Goal: Check status: Check status

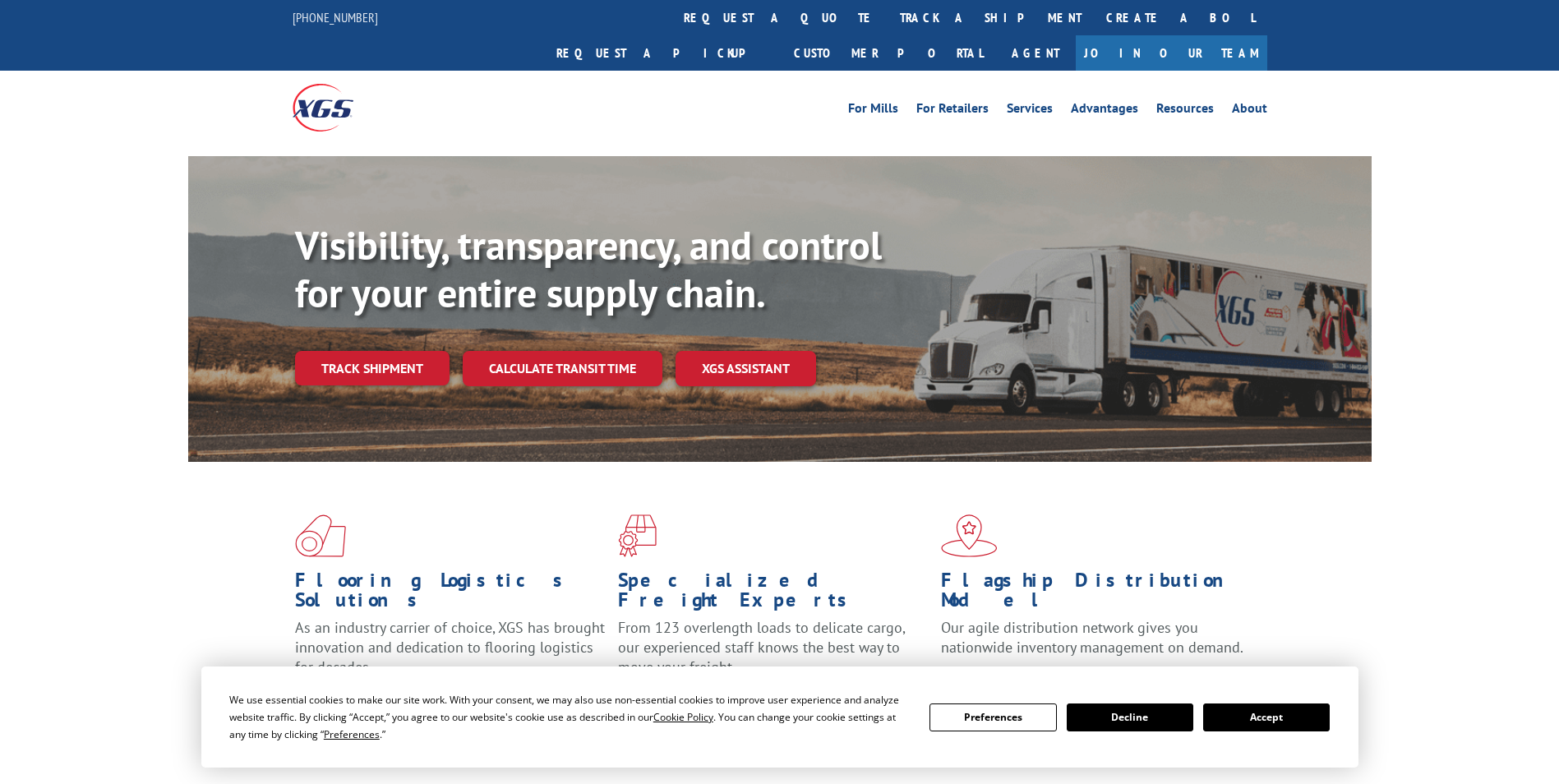
click at [1265, 716] on button "Accept" at bounding box center [1266, 717] width 127 height 28
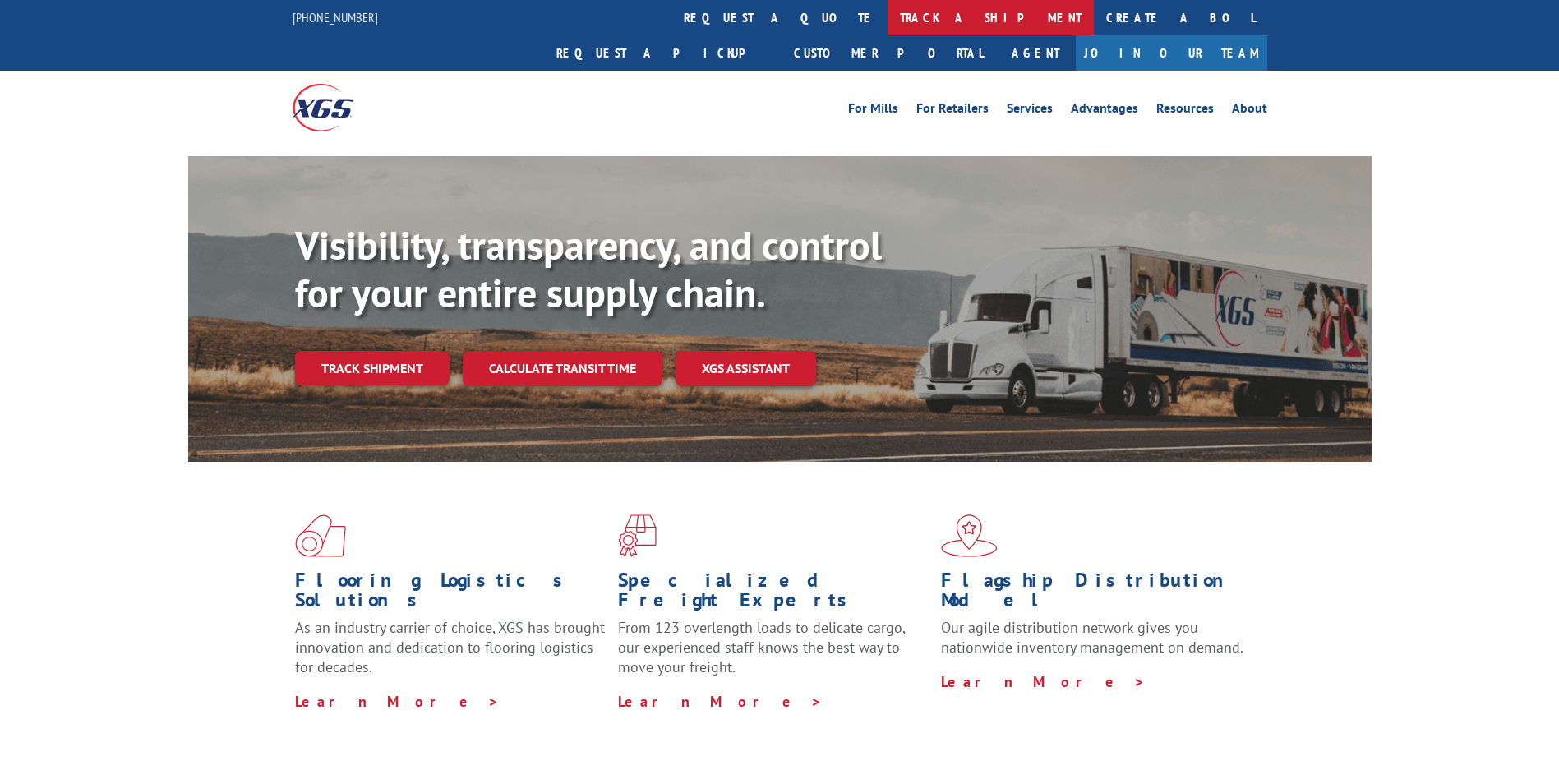
click at [888, 15] on link "track a shipment" at bounding box center [991, 17] width 206 height 35
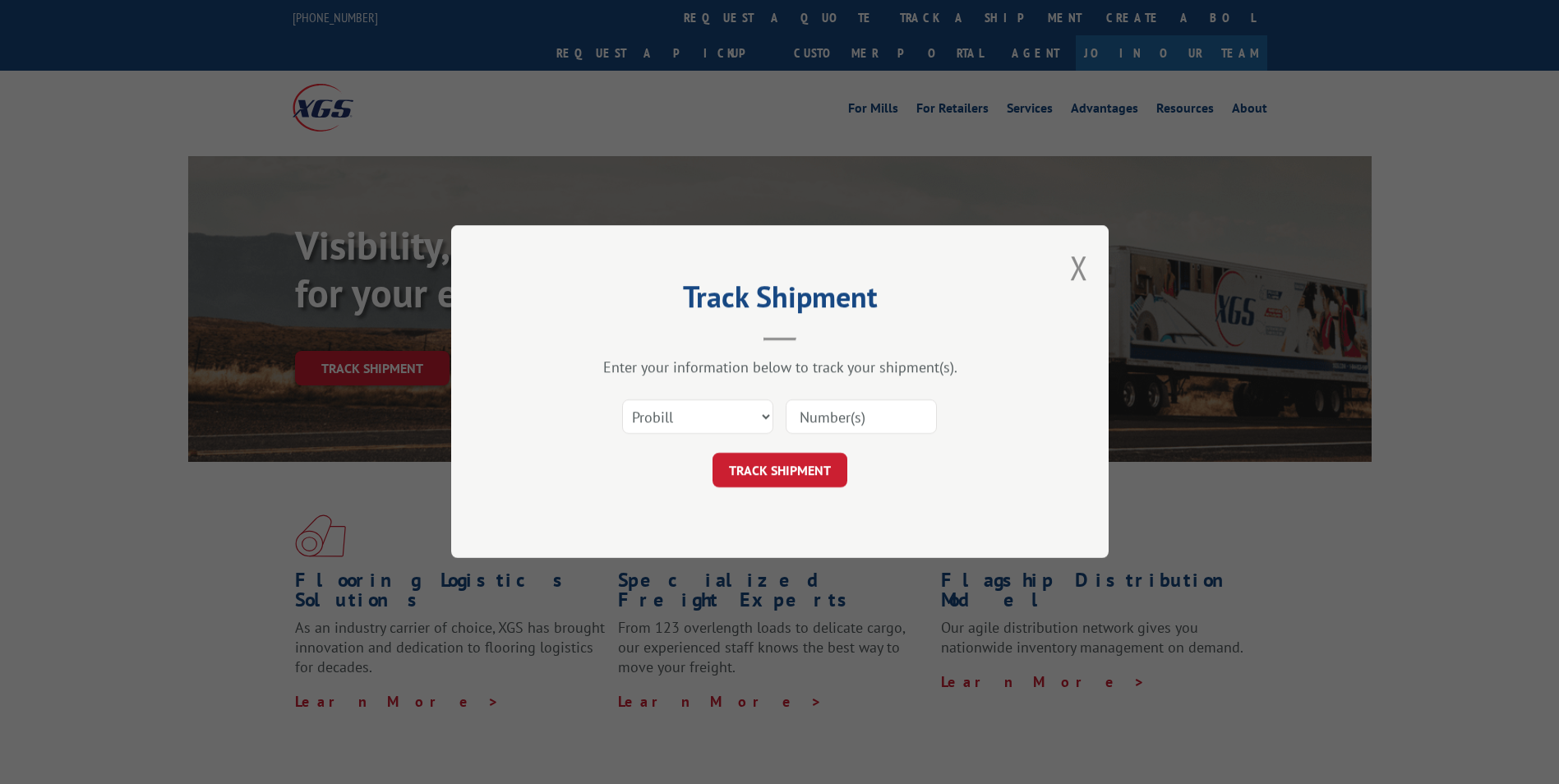
click at [791, 416] on input at bounding box center [862, 417] width 151 height 35
paste input "17228430"
type input "17228430"
click at [766, 463] on button "TRACK SHIPMENT" at bounding box center [780, 471] width 135 height 35
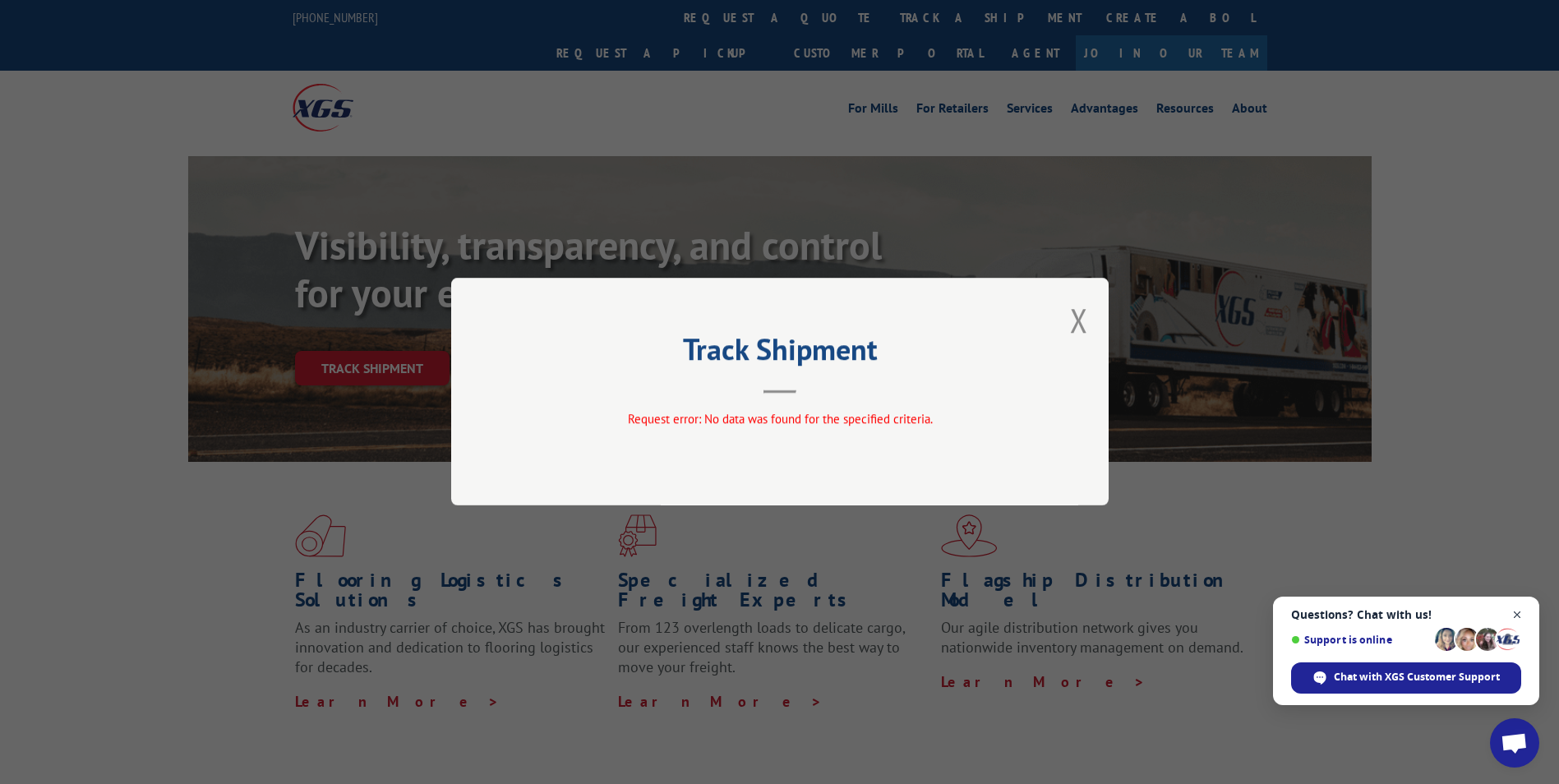
click at [1515, 612] on span "Open chat" at bounding box center [1517, 615] width 21 height 21
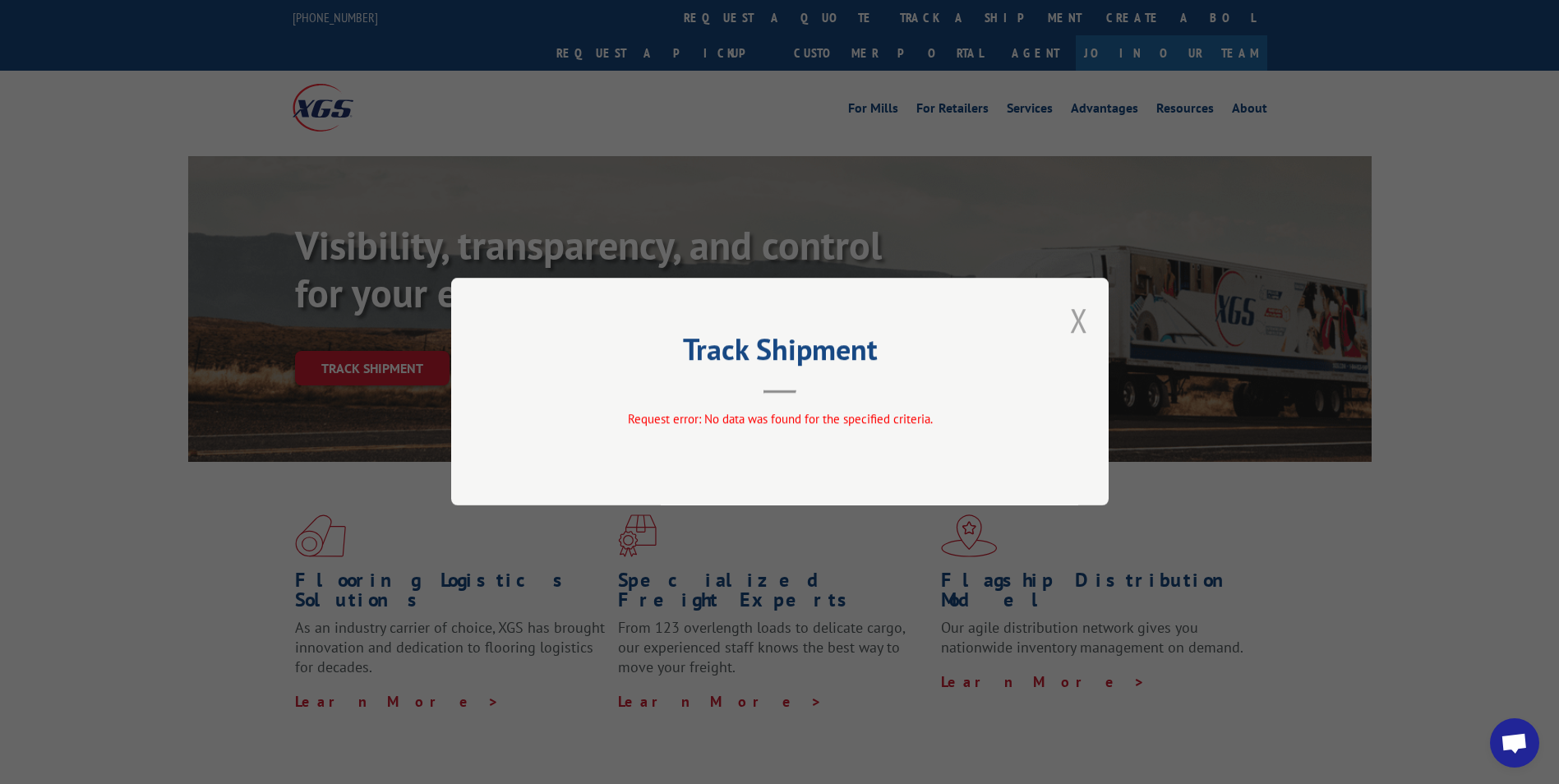
click at [1078, 320] on button "Close modal" at bounding box center [1079, 320] width 18 height 44
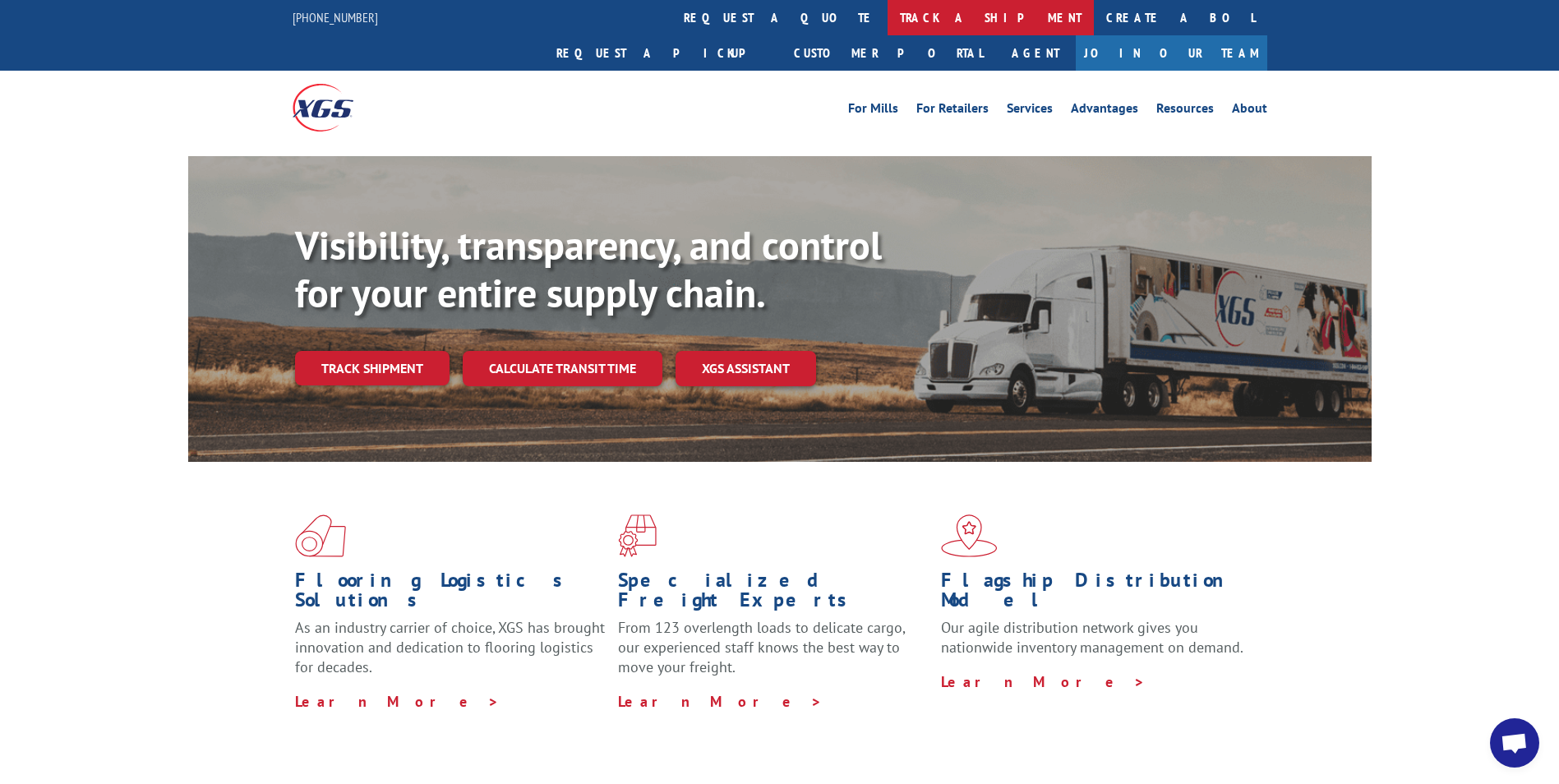
click at [888, 18] on link "track a shipment" at bounding box center [991, 17] width 206 height 35
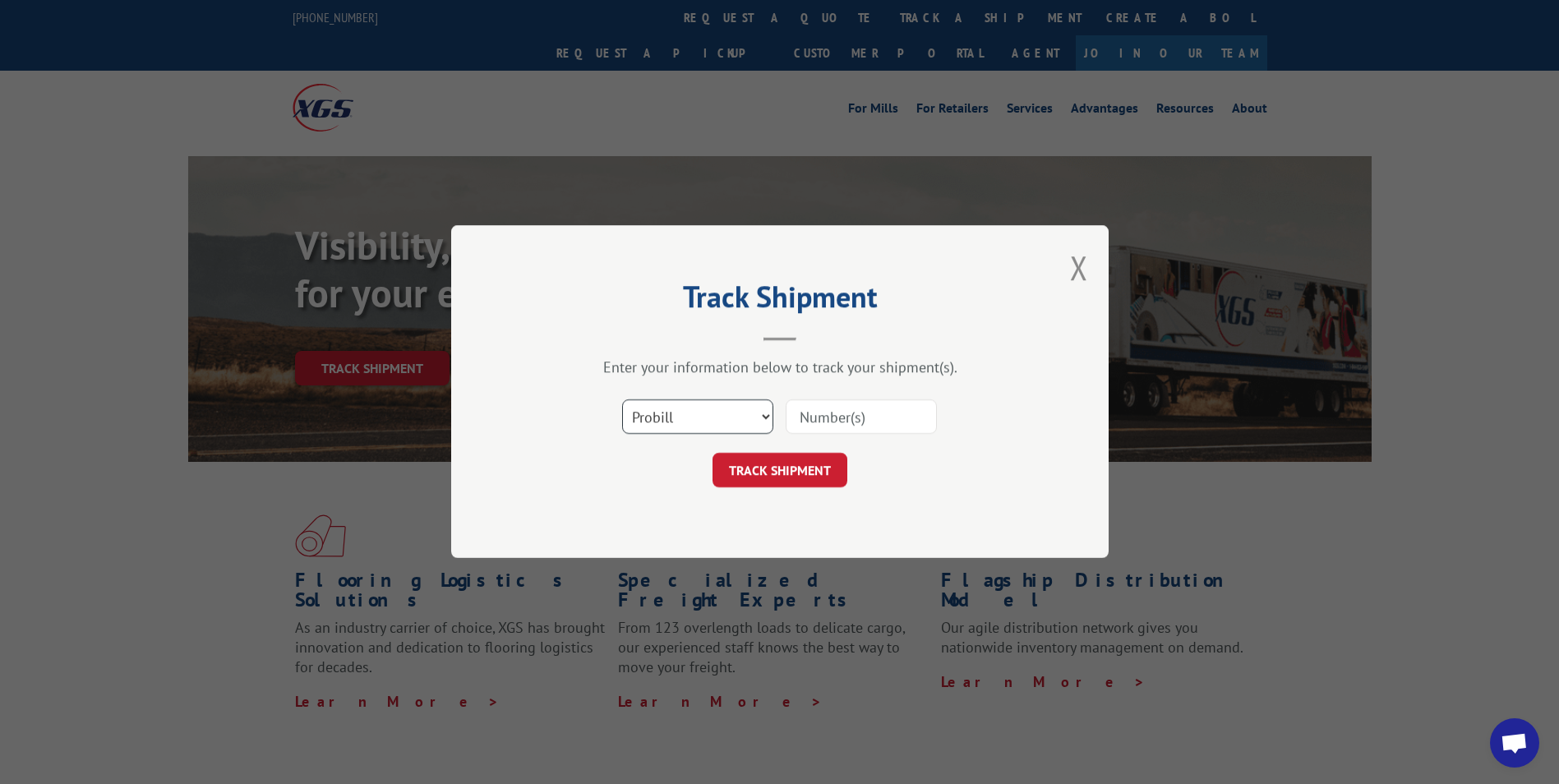
click at [639, 425] on select "Select category... Probill BOL PO" at bounding box center [698, 417] width 151 height 35
select select "po"
click at [622, 400] on select "Select category... Probill BOL PO" at bounding box center [698, 417] width 151 height 35
click at [794, 416] on input at bounding box center [862, 417] width 151 height 35
paste input "10542633"
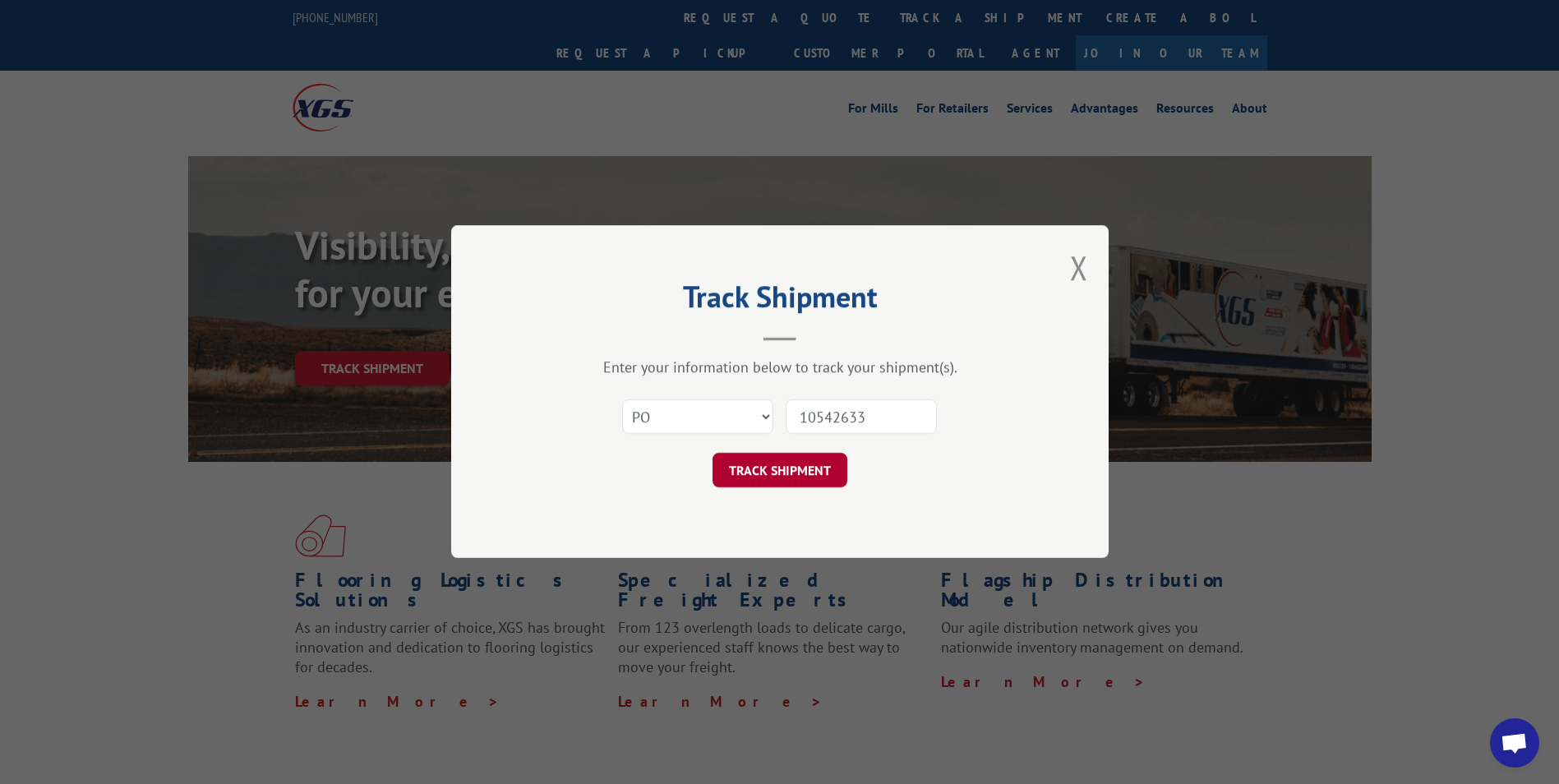
type input "10542633"
click at [776, 467] on button "TRACK SHIPMENT" at bounding box center [780, 471] width 135 height 35
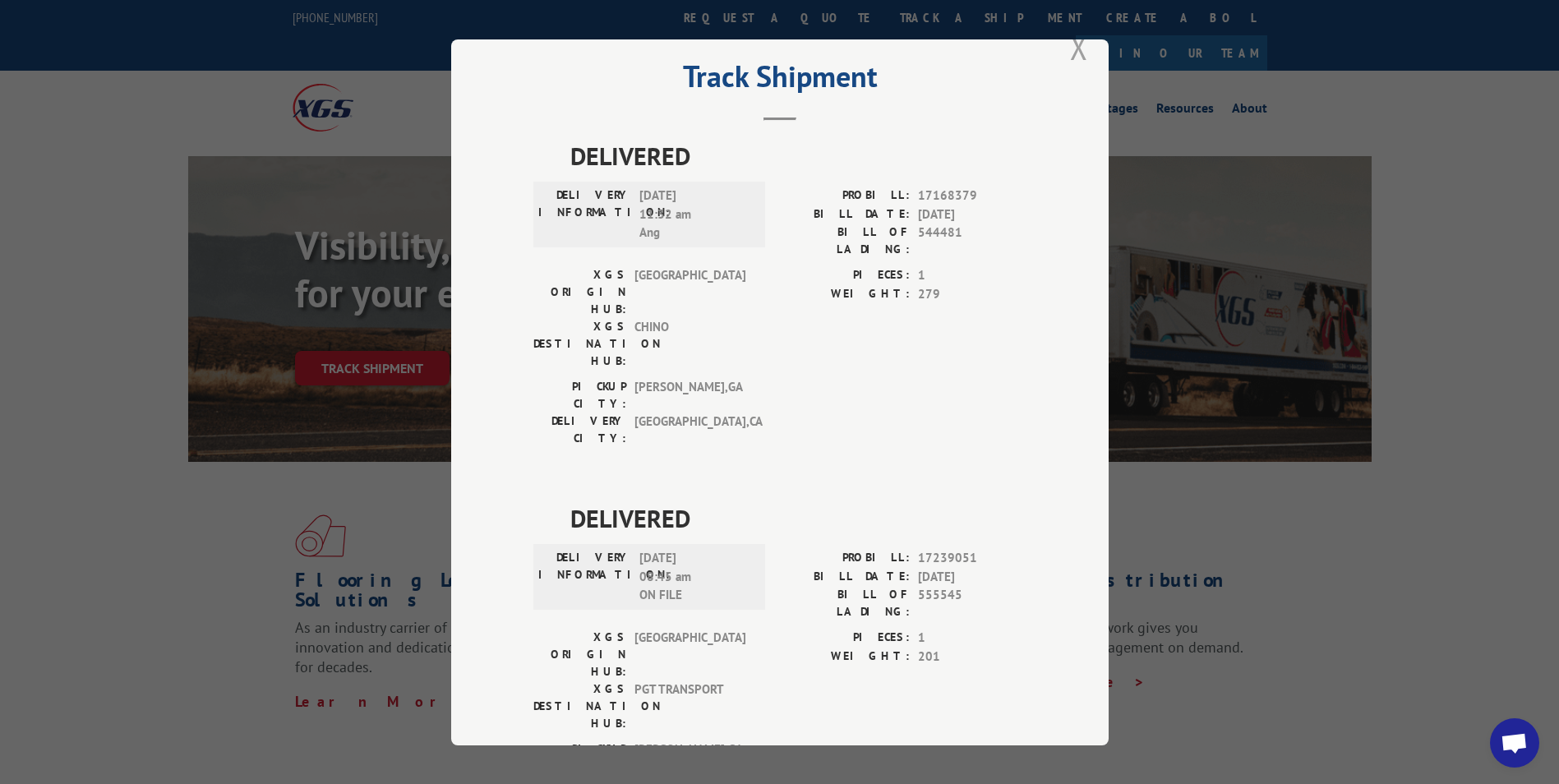
click at [1076, 41] on button "Close modal" at bounding box center [1079, 47] width 18 height 44
